Goal: Information Seeking & Learning: Learn about a topic

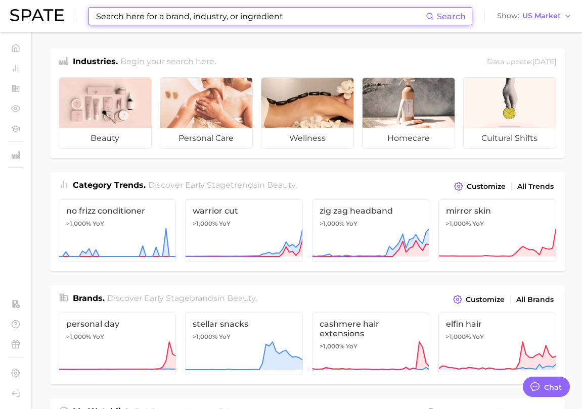
click at [297, 18] on input at bounding box center [260, 16] width 331 height 17
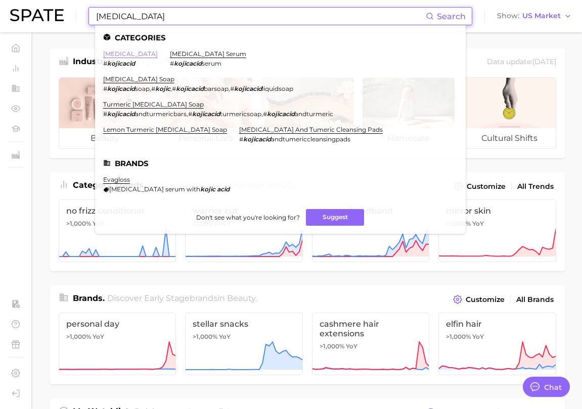
type input "[MEDICAL_DATA]"
click at [115, 56] on link "[MEDICAL_DATA]" at bounding box center [130, 54] width 55 height 8
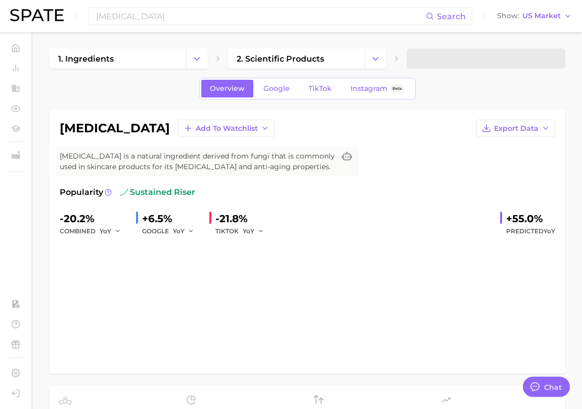
type textarea "x"
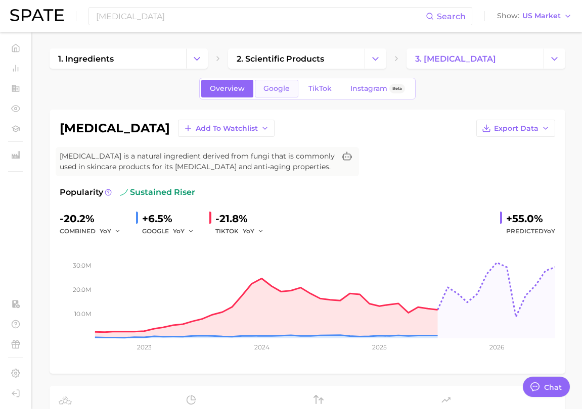
click at [282, 91] on span "Google" at bounding box center [276, 88] width 26 height 9
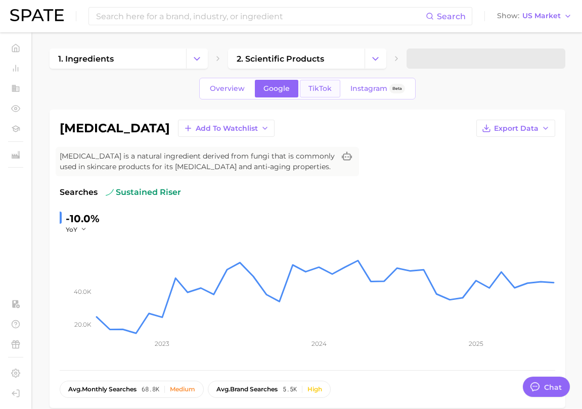
click at [315, 88] on span "TikTok" at bounding box center [319, 88] width 23 height 9
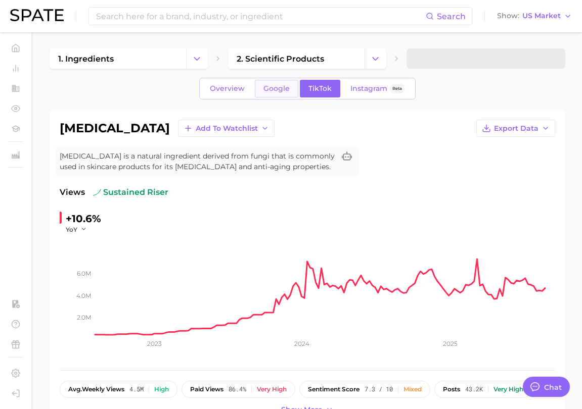
click at [274, 94] on link "Google" at bounding box center [276, 89] width 43 height 18
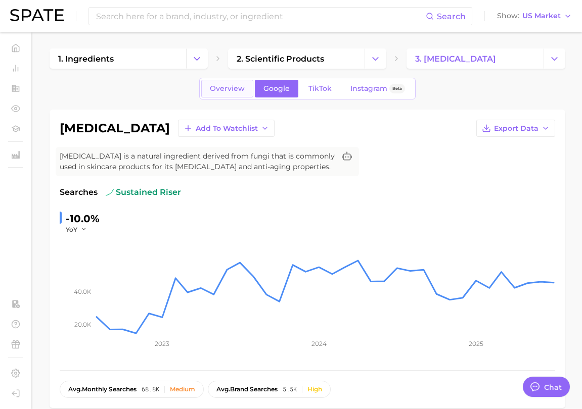
click at [230, 88] on span "Overview" at bounding box center [227, 88] width 35 height 9
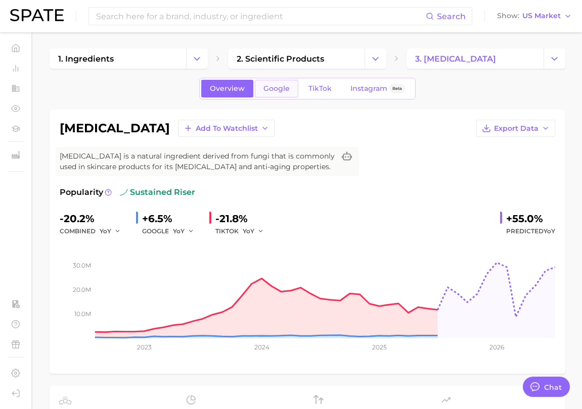
click at [269, 84] on span "Google" at bounding box center [276, 88] width 26 height 9
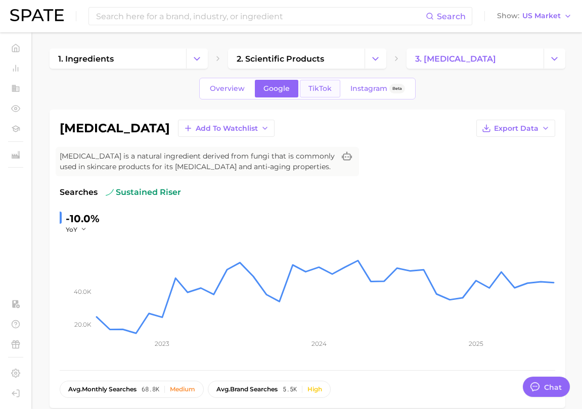
click at [316, 87] on span "TikTok" at bounding box center [319, 88] width 23 height 9
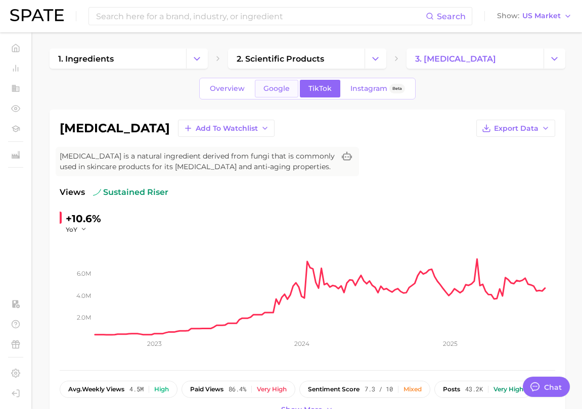
click at [290, 91] on link "Google" at bounding box center [276, 89] width 43 height 18
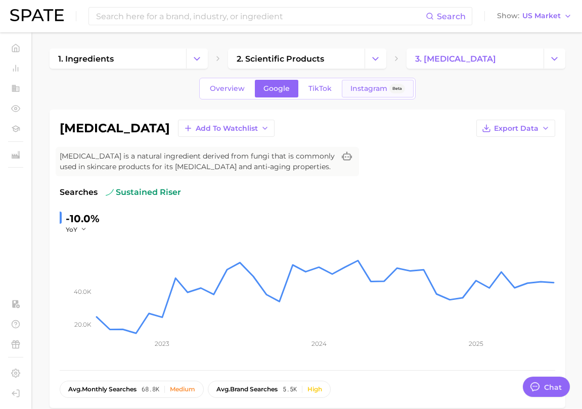
click at [363, 92] on span "Instagram" at bounding box center [368, 88] width 37 height 9
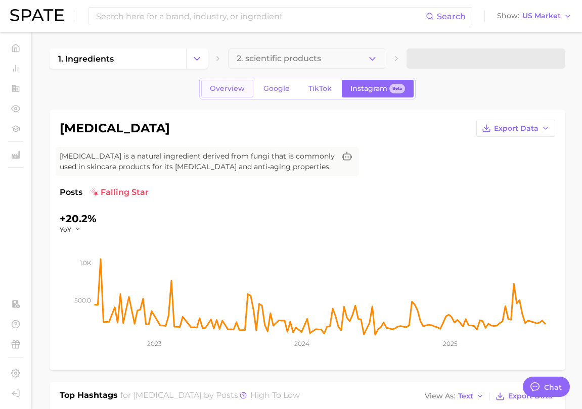
click at [226, 85] on span "Overview" at bounding box center [227, 88] width 35 height 9
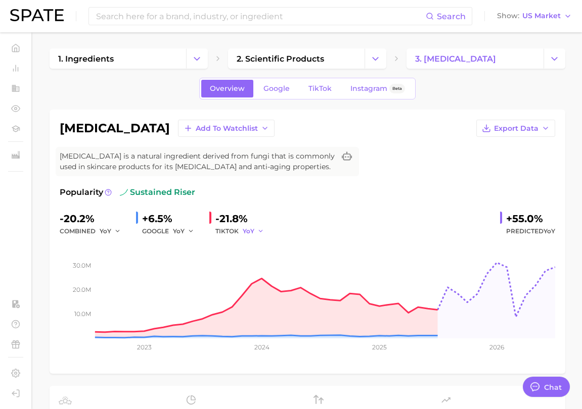
click at [257, 232] on icon "button" at bounding box center [260, 231] width 7 height 7
click at [233, 278] on button "MoM" at bounding box center [215, 284] width 111 height 18
click at [257, 232] on span "MoM" at bounding box center [250, 231] width 15 height 9
click at [244, 261] on button "QoQ" at bounding box center [215, 266] width 111 height 18
click at [260, 233] on icon "button" at bounding box center [263, 231] width 7 height 7
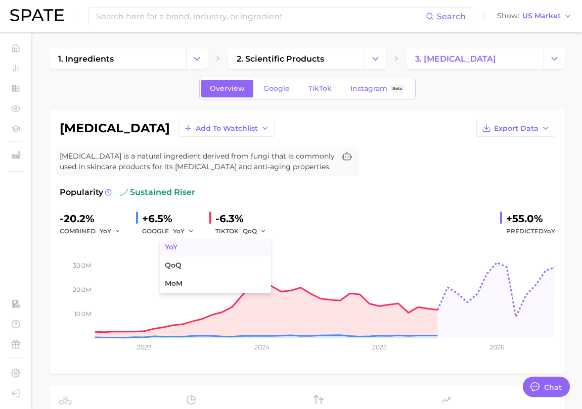
click at [256, 243] on button "YoY" at bounding box center [215, 248] width 111 height 18
click at [103, 227] on span "YoY" at bounding box center [106, 231] width 12 height 9
click at [280, 90] on span "Google" at bounding box center [276, 88] width 26 height 9
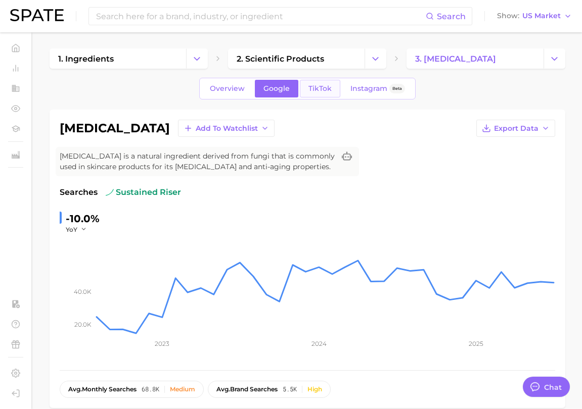
click at [321, 95] on link "TikTok" at bounding box center [320, 89] width 40 height 18
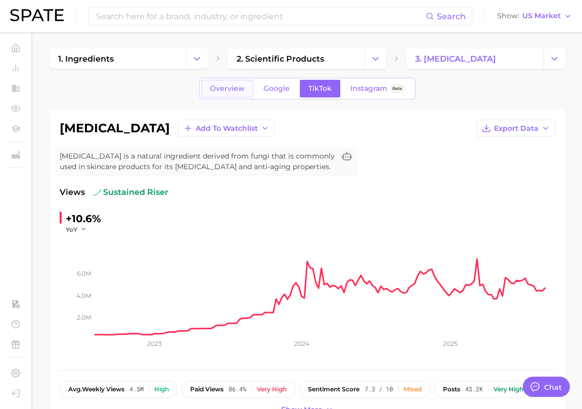
click at [233, 90] on span "Overview" at bounding box center [227, 88] width 35 height 9
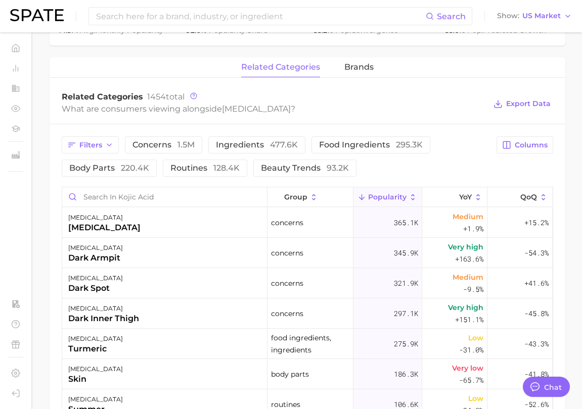
scroll to position [447, 0]
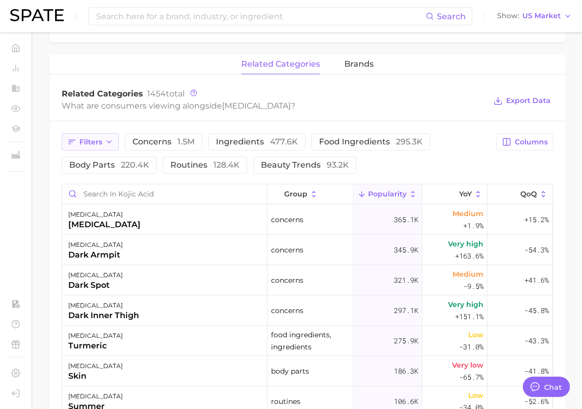
click at [112, 147] on button "Filters" at bounding box center [90, 141] width 57 height 17
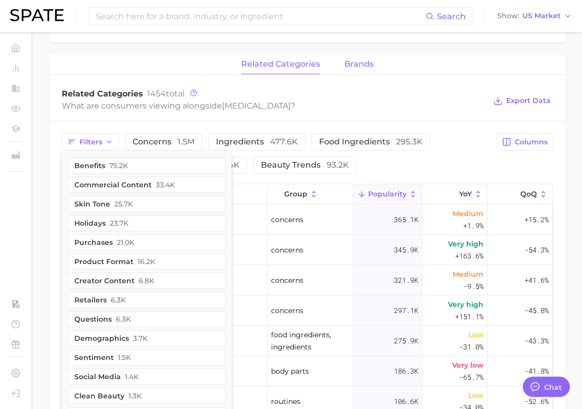
click at [363, 65] on span "brands" at bounding box center [358, 64] width 29 height 9
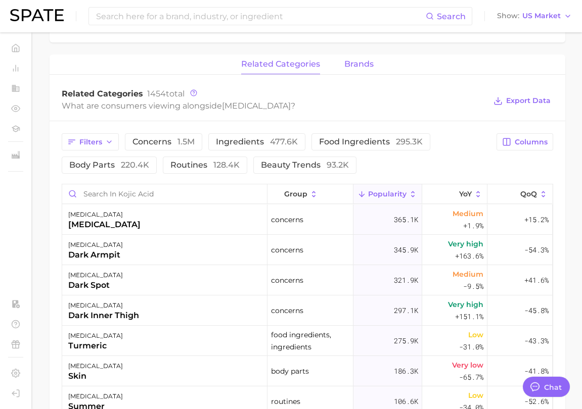
click at [360, 65] on span "brands" at bounding box center [358, 64] width 29 height 9
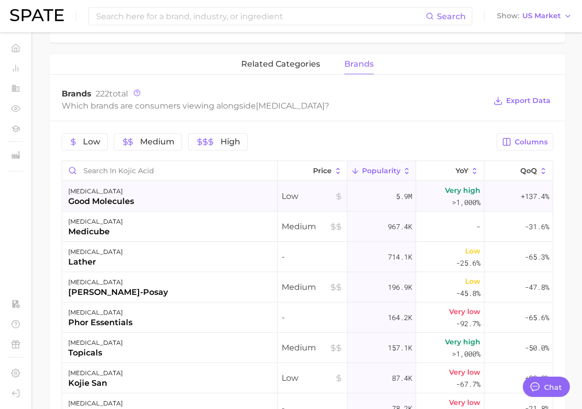
drag, startPoint x: 137, startPoint y: 204, endPoint x: 64, endPoint y: 192, distance: 73.8
click at [64, 192] on div "[MEDICAL_DATA] good molecules" at bounding box center [169, 196] width 215 height 30
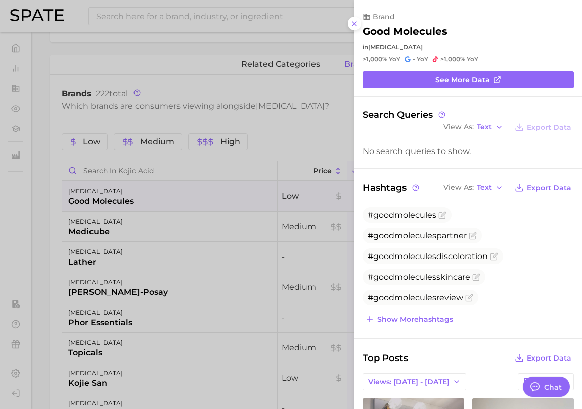
scroll to position [0, 0]
click at [64, 192] on div at bounding box center [291, 204] width 582 height 409
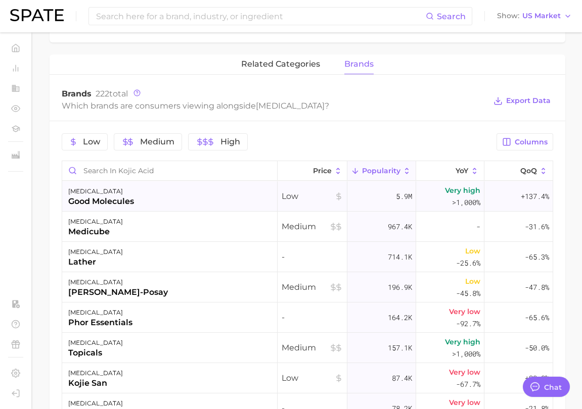
drag, startPoint x: 66, startPoint y: 192, endPoint x: 138, endPoint y: 203, distance: 73.0
click at [139, 203] on div "[MEDICAL_DATA] good molecules" at bounding box center [169, 196] width 215 height 30
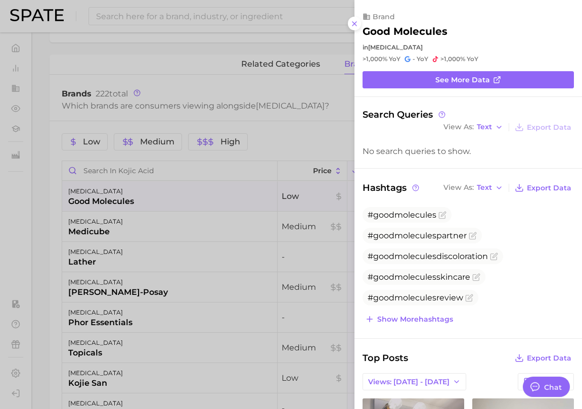
click at [247, 201] on div at bounding box center [291, 204] width 582 height 409
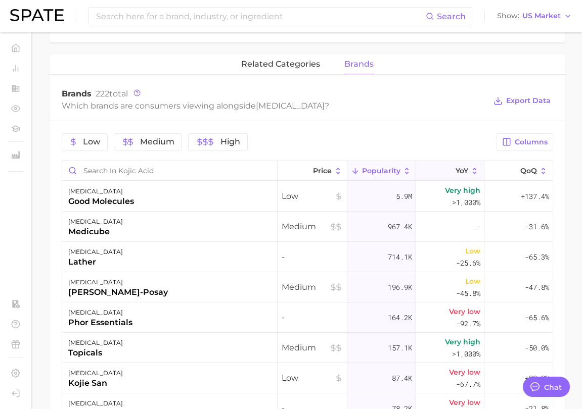
click at [460, 167] on span "YoY" at bounding box center [461, 171] width 13 height 8
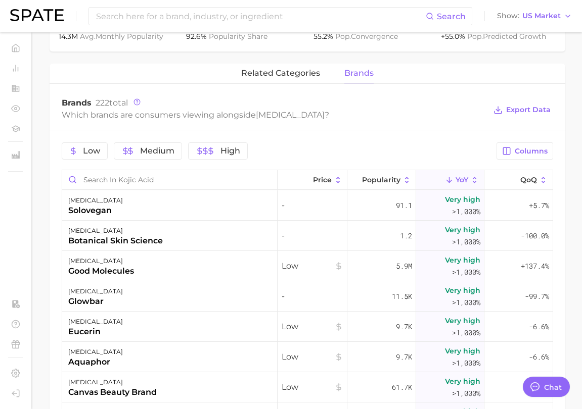
click at [443, 184] on button "YoY" at bounding box center [450, 180] width 68 height 20
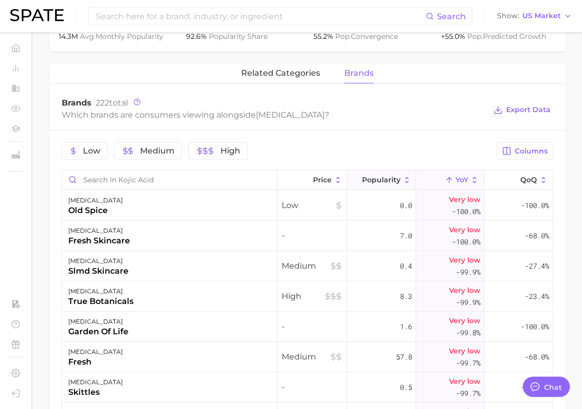
click at [401, 181] on button "Popularity" at bounding box center [381, 180] width 69 height 20
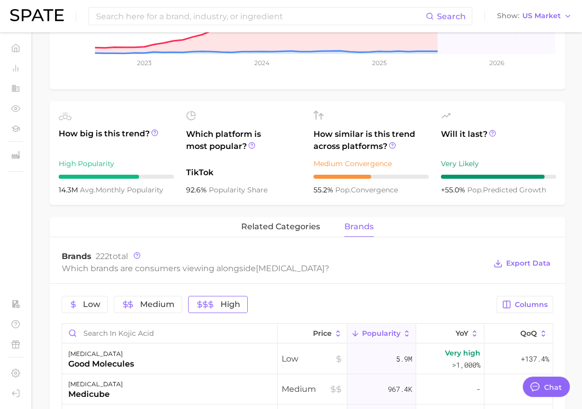
scroll to position [282, 0]
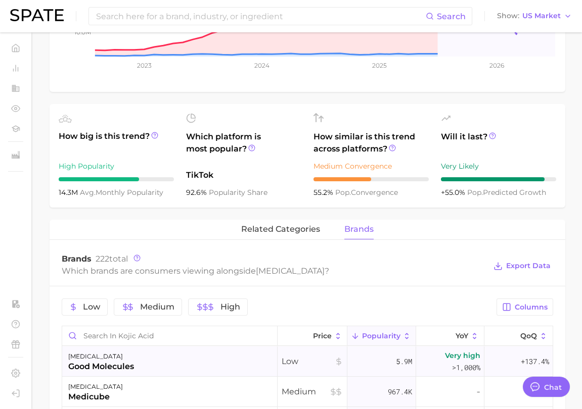
click at [115, 362] on div "good molecules" at bounding box center [101, 367] width 66 height 12
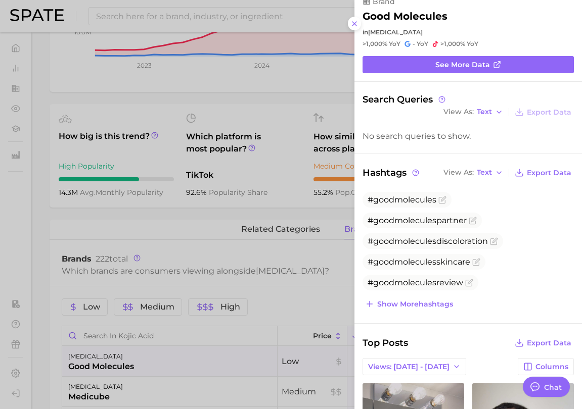
scroll to position [17, 0]
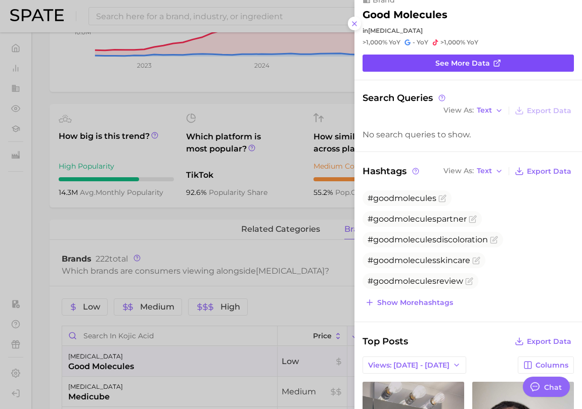
click at [477, 60] on span "See more data" at bounding box center [462, 63] width 55 height 9
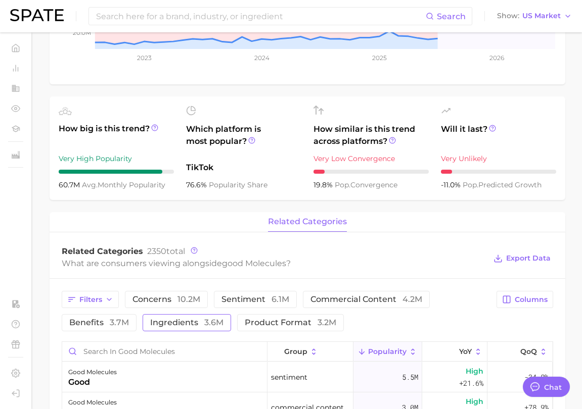
scroll to position [228, 0]
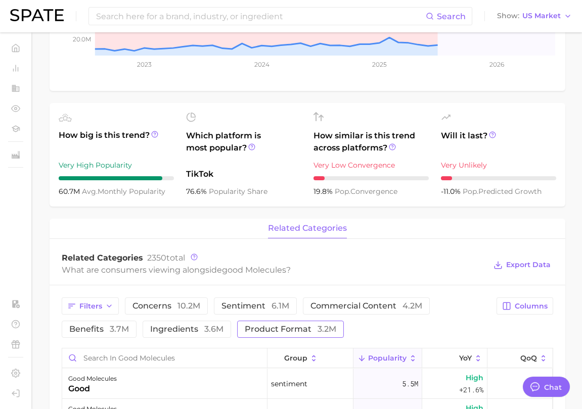
click at [272, 325] on span "product format 3.2m" at bounding box center [290, 329] width 91 height 8
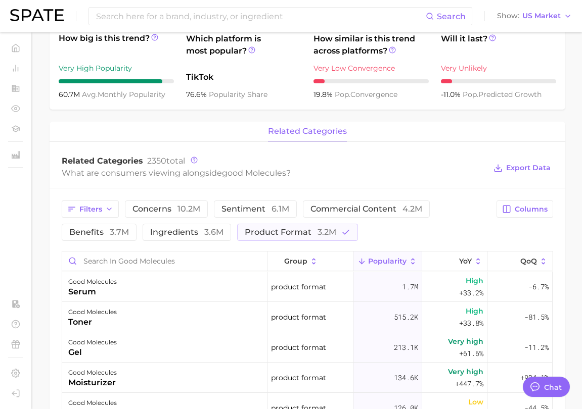
scroll to position [324, 0]
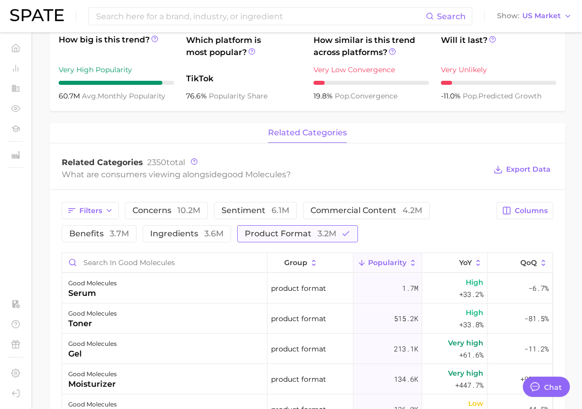
click at [312, 234] on span "product format 3.2m" at bounding box center [290, 234] width 91 height 8
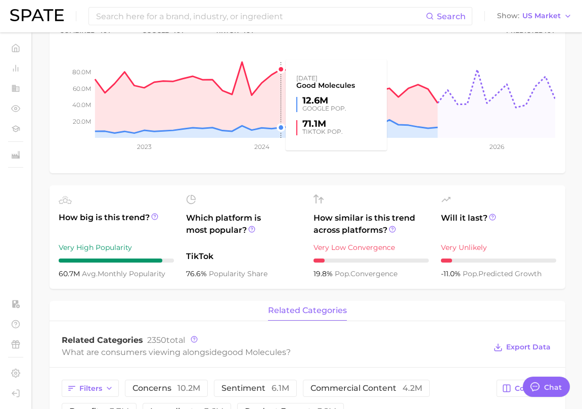
scroll to position [151, 0]
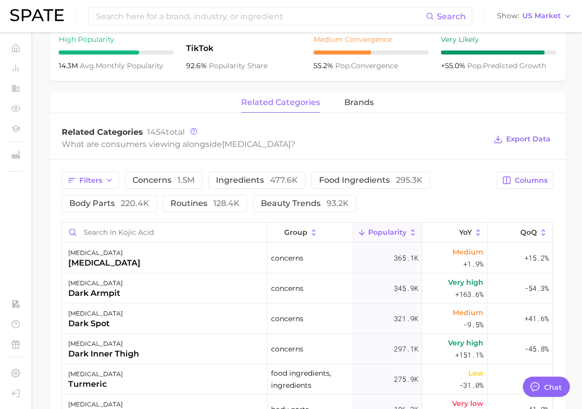
scroll to position [411, 0]
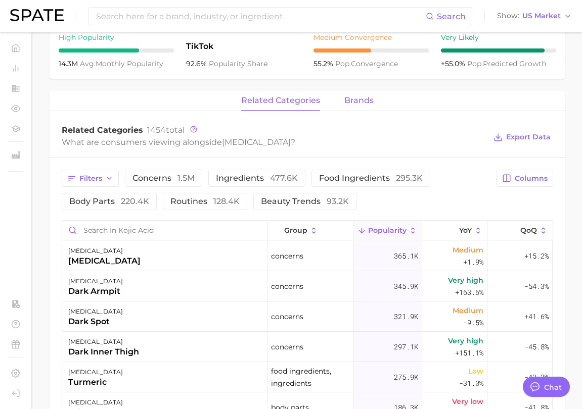
click at [345, 96] on span "brands" at bounding box center [358, 100] width 29 height 9
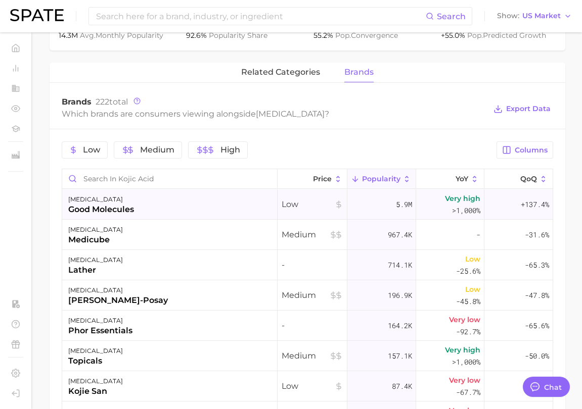
scroll to position [432, 0]
